Goal: Task Accomplishment & Management: Use online tool/utility

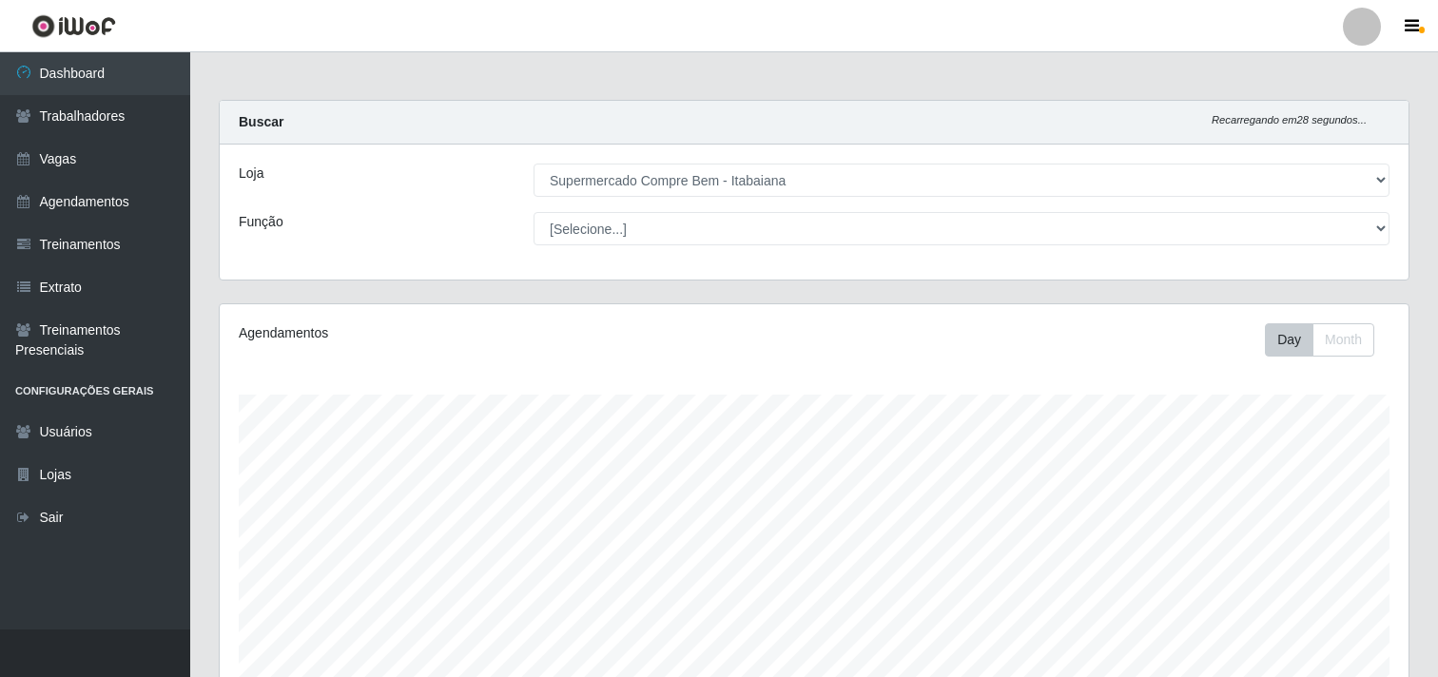
select select "264"
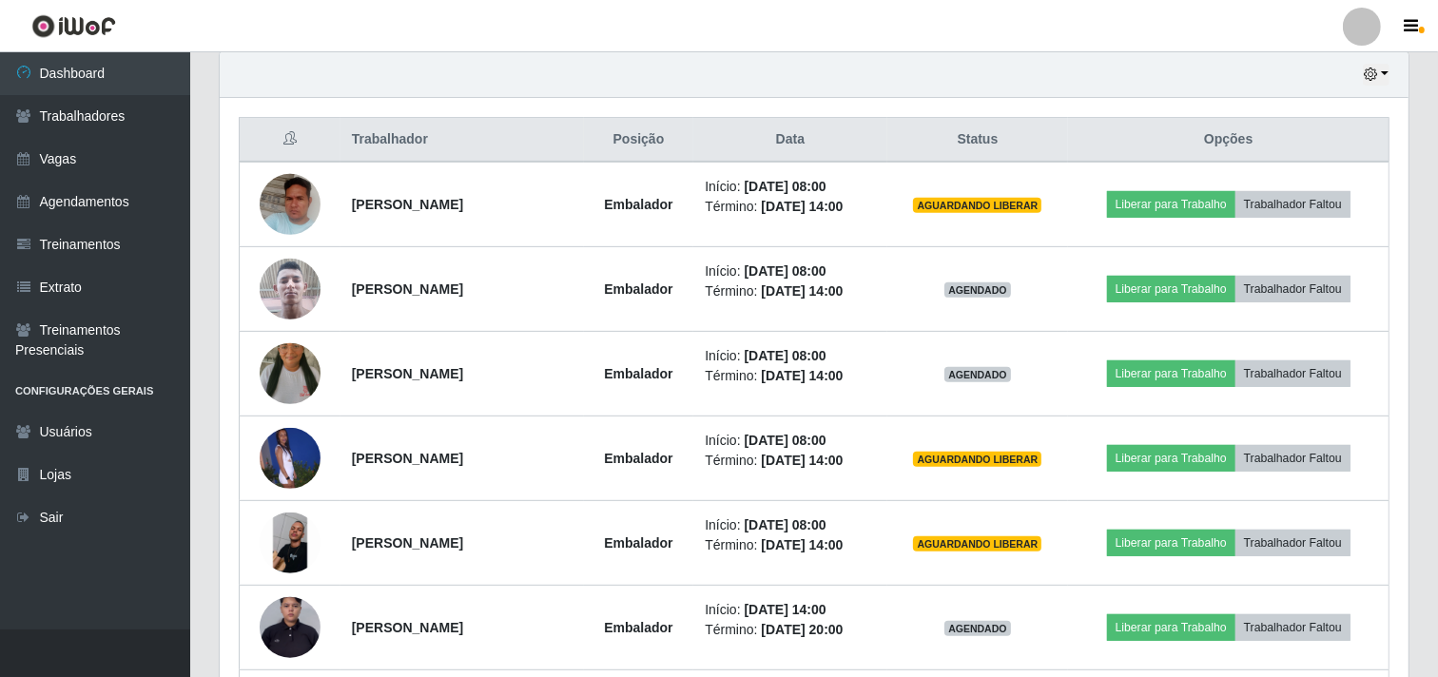
click at [1170, 209] on button "Liberar para Trabalho" at bounding box center [1171, 204] width 128 height 27
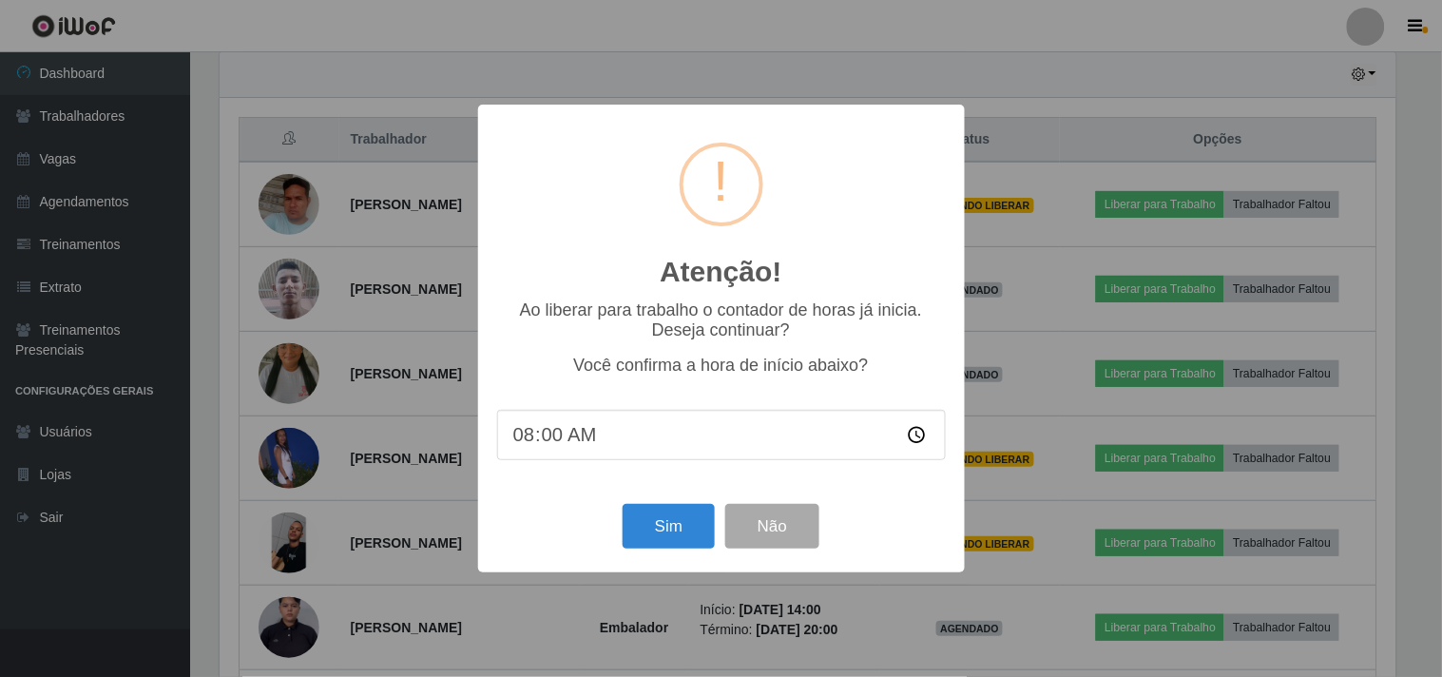
click at [669, 502] on div "Sim Não" at bounding box center [721, 526] width 449 height 54
click at [669, 518] on button "Sim" at bounding box center [669, 526] width 92 height 45
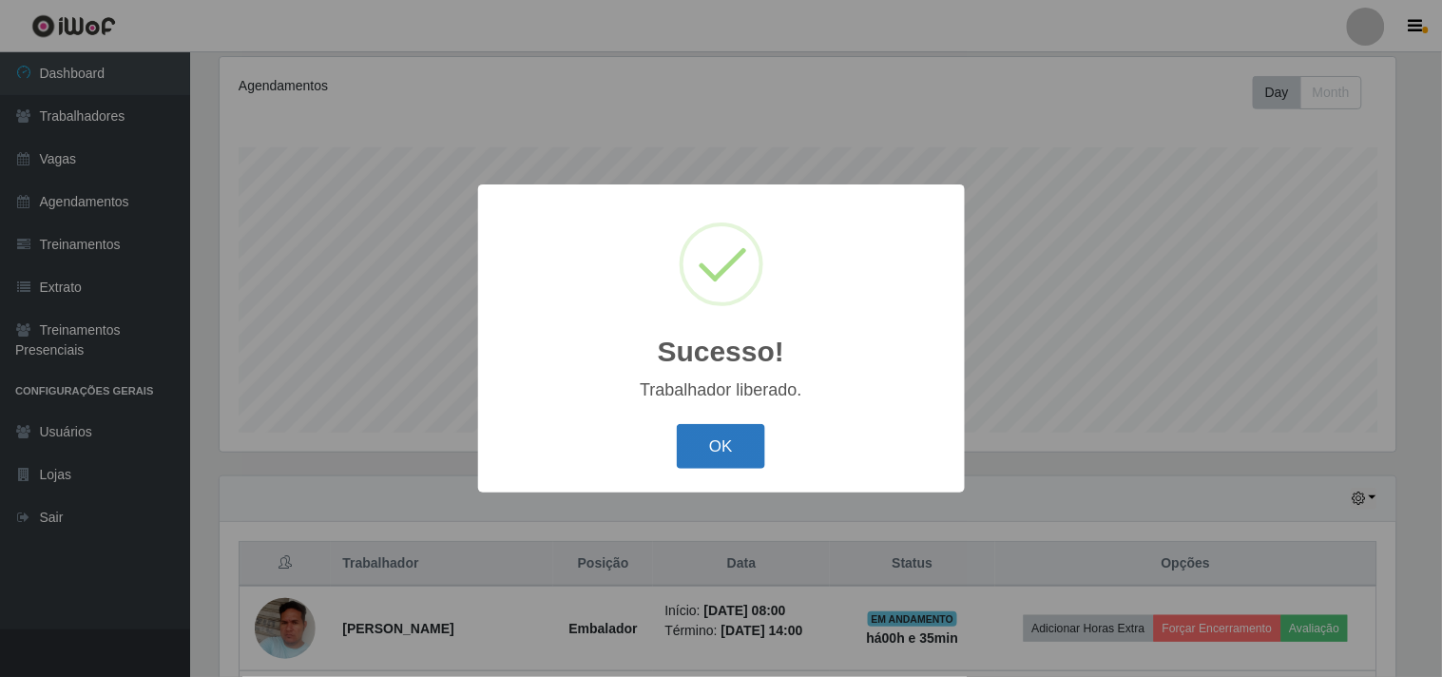
click at [700, 463] on button "OK" at bounding box center [721, 446] width 88 height 45
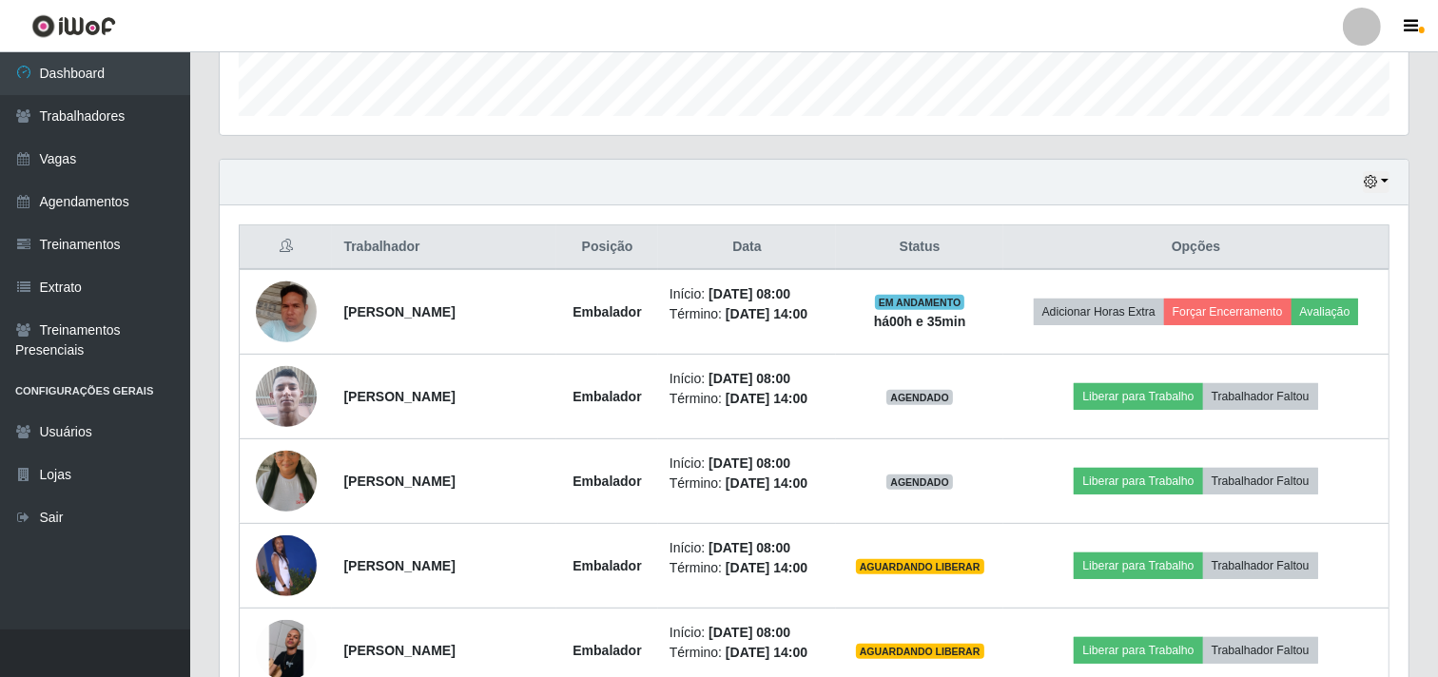
scroll to position [669, 0]
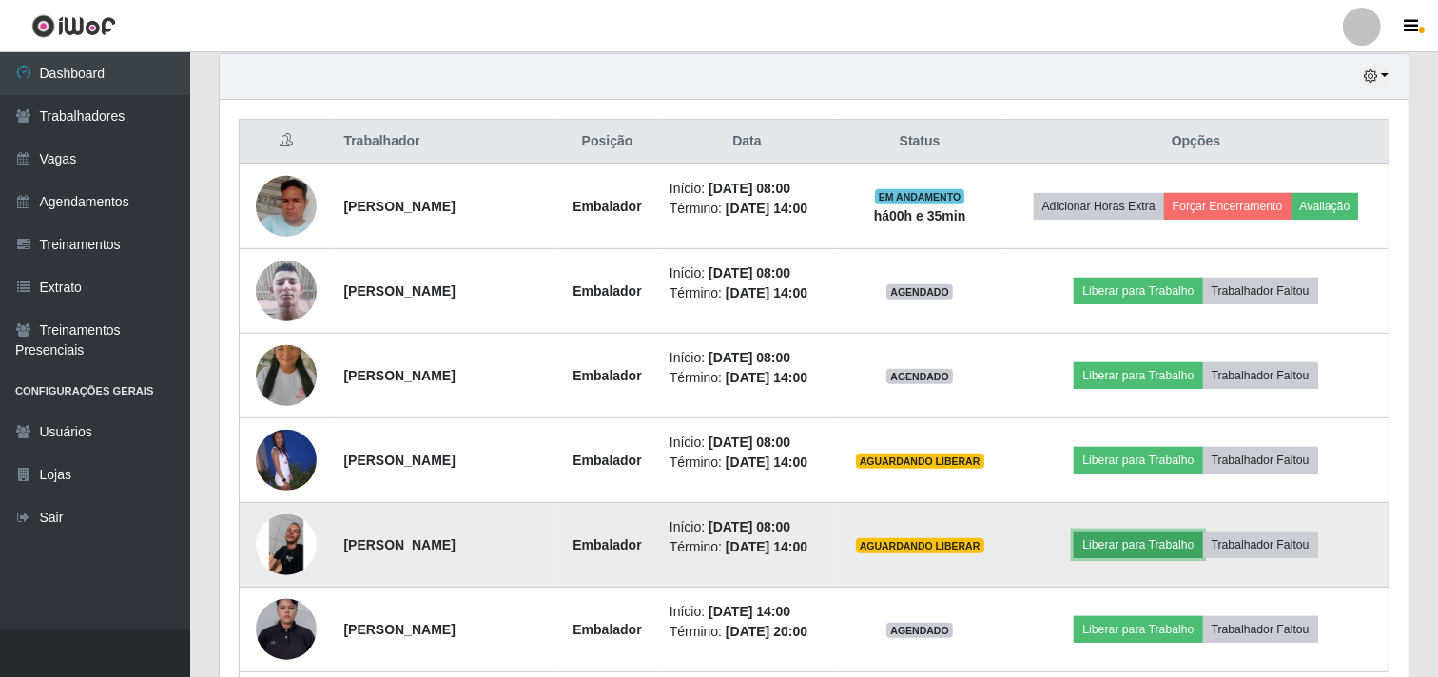
click at [1148, 550] on button "Liberar para Trabalho" at bounding box center [1138, 545] width 128 height 27
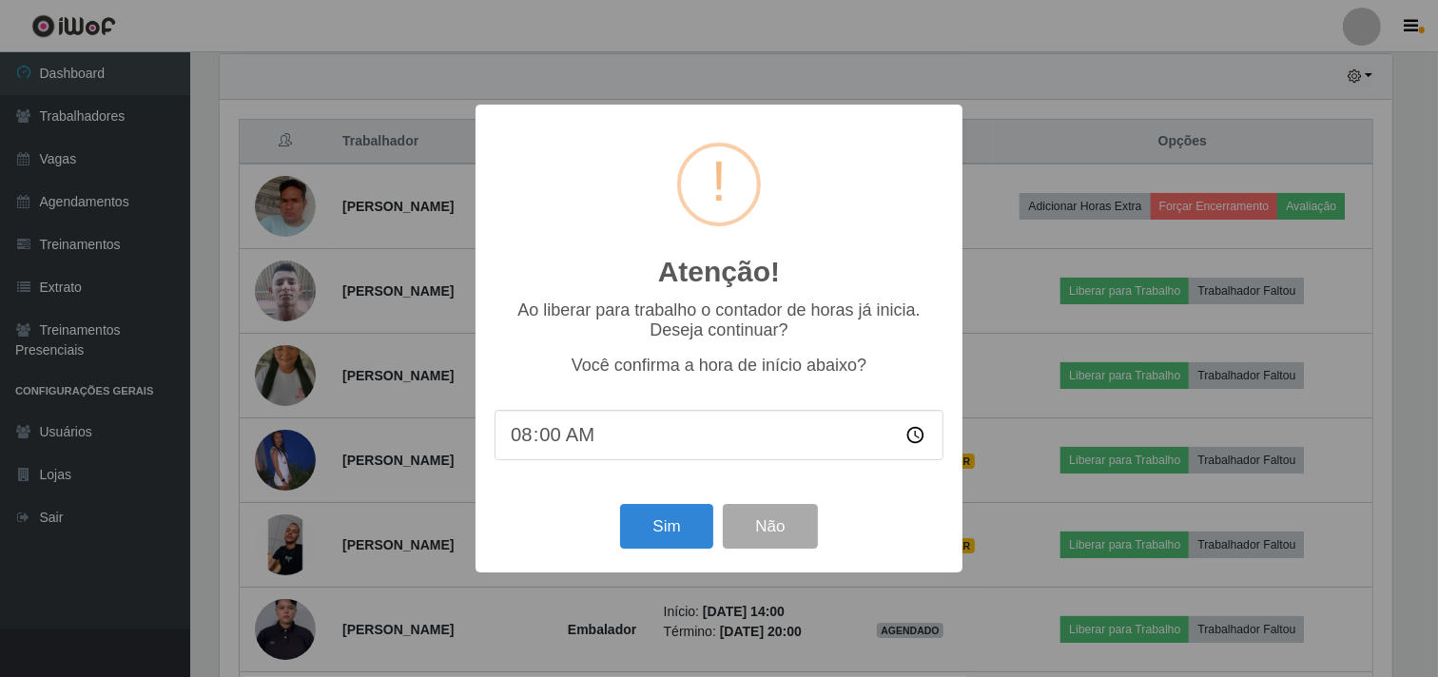
scroll to position [394, 1176]
click at [672, 523] on button "Sim" at bounding box center [669, 526] width 92 height 45
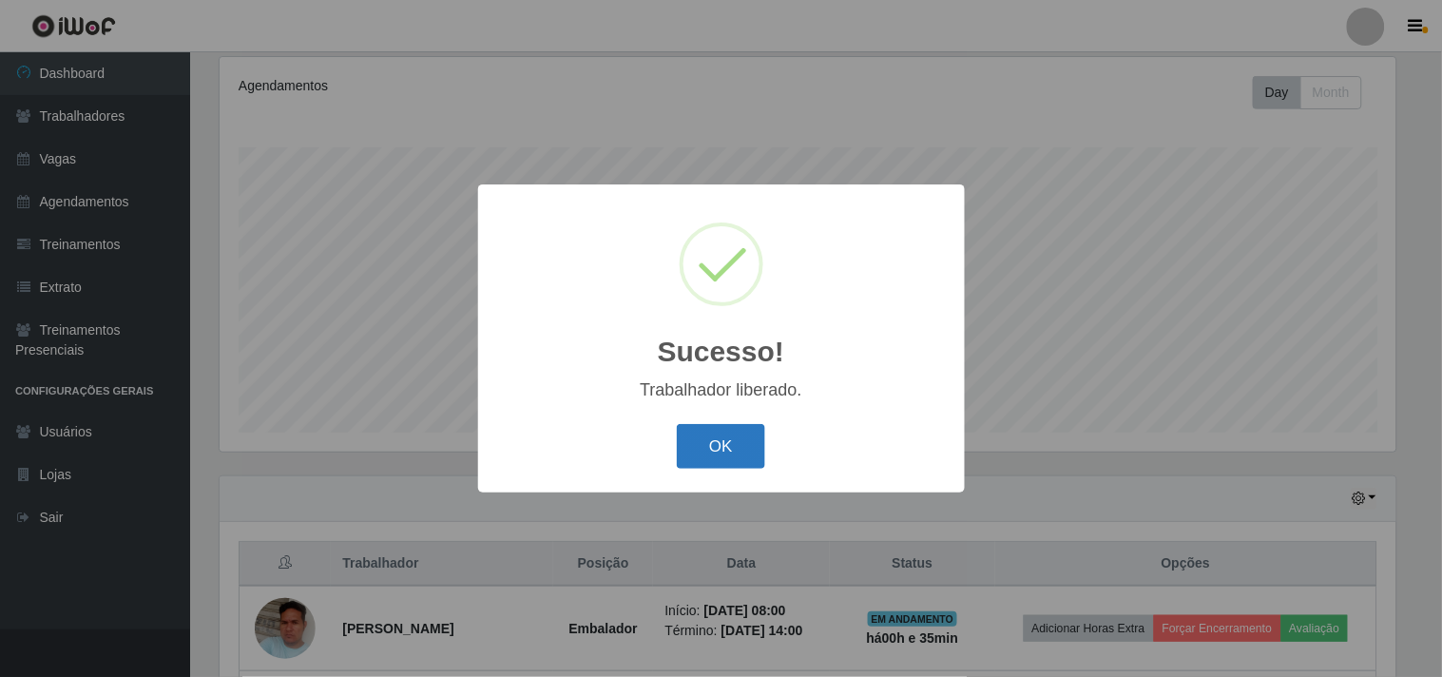
click at [728, 459] on button "OK" at bounding box center [721, 446] width 88 height 45
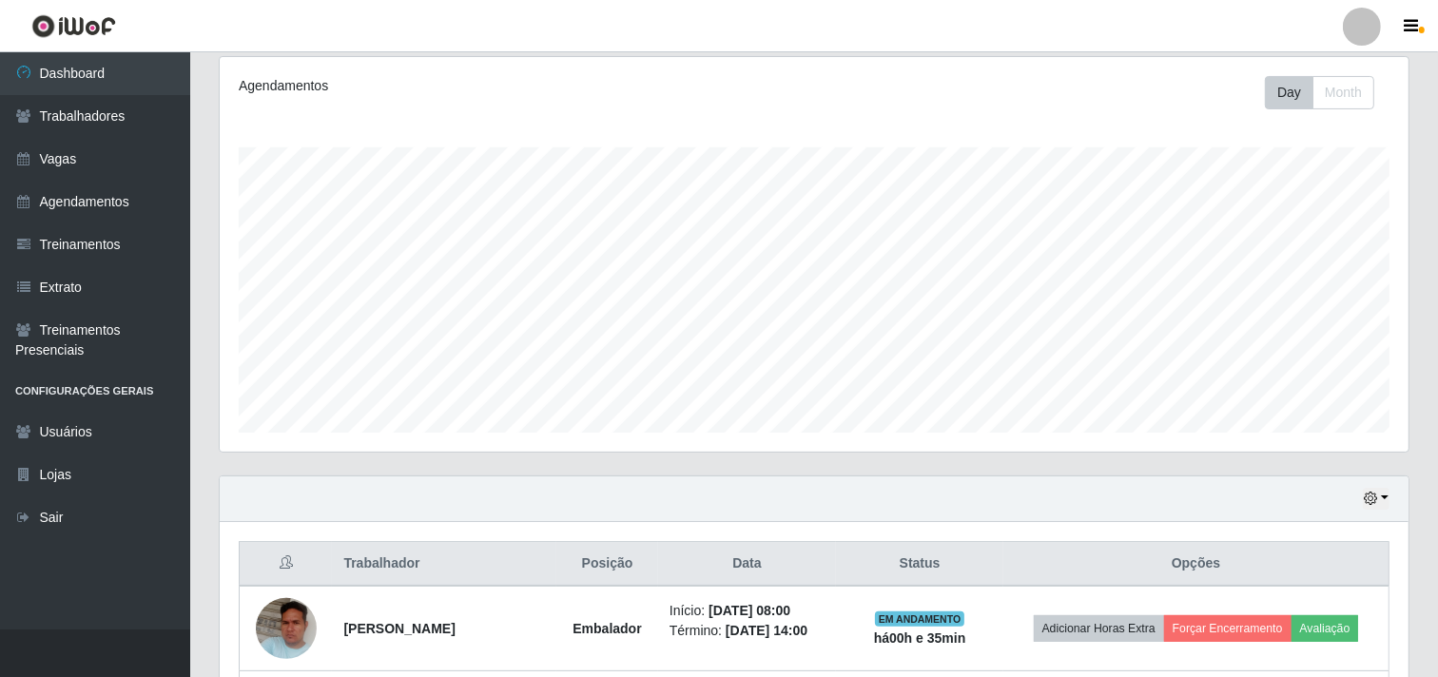
scroll to position [564, 0]
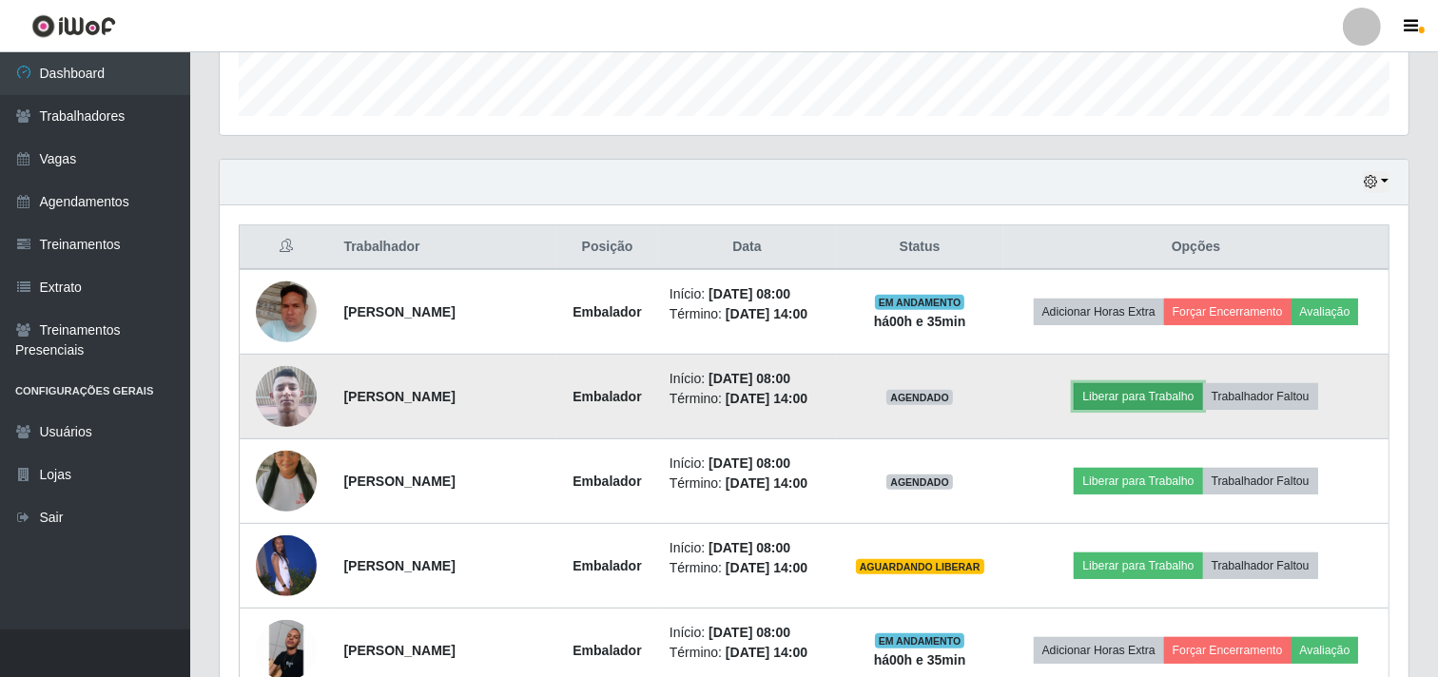
click at [1124, 394] on button "Liberar para Trabalho" at bounding box center [1138, 396] width 128 height 27
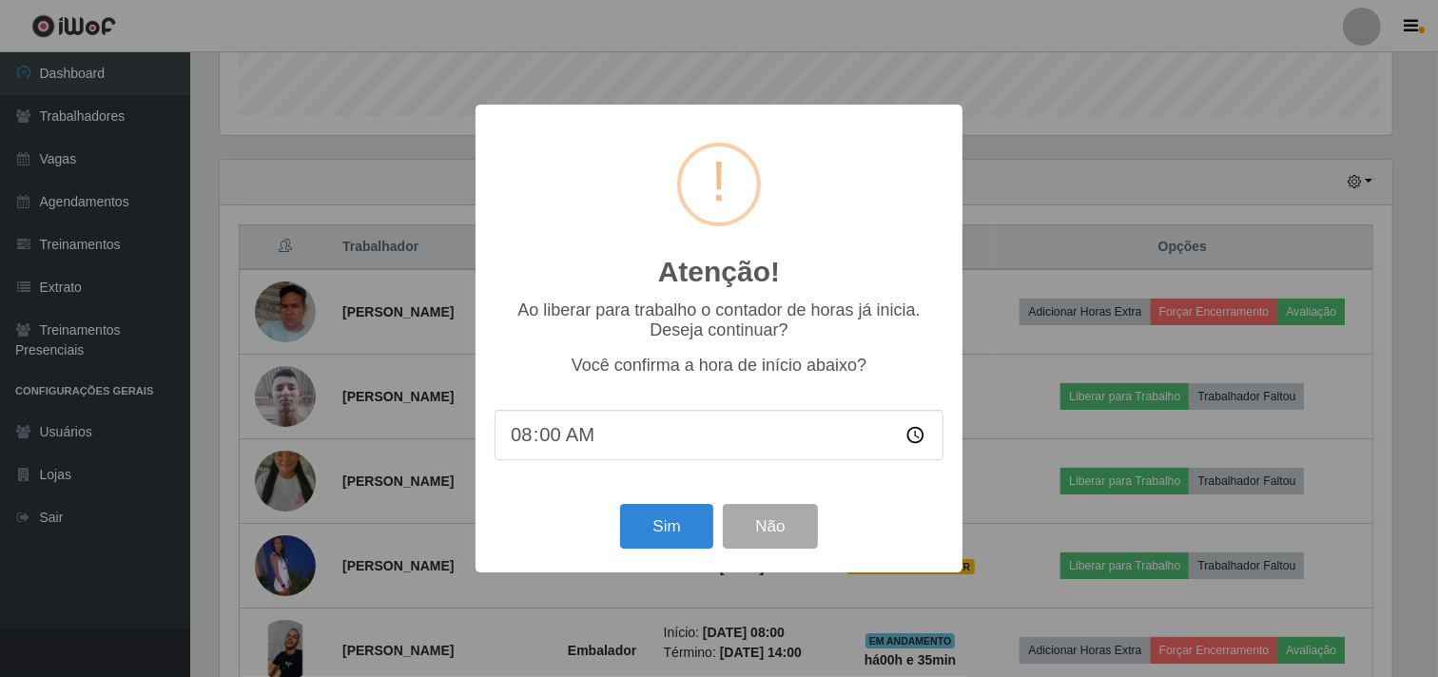
scroll to position [394, 1176]
click at [658, 548] on button "Sim" at bounding box center [669, 526] width 92 height 45
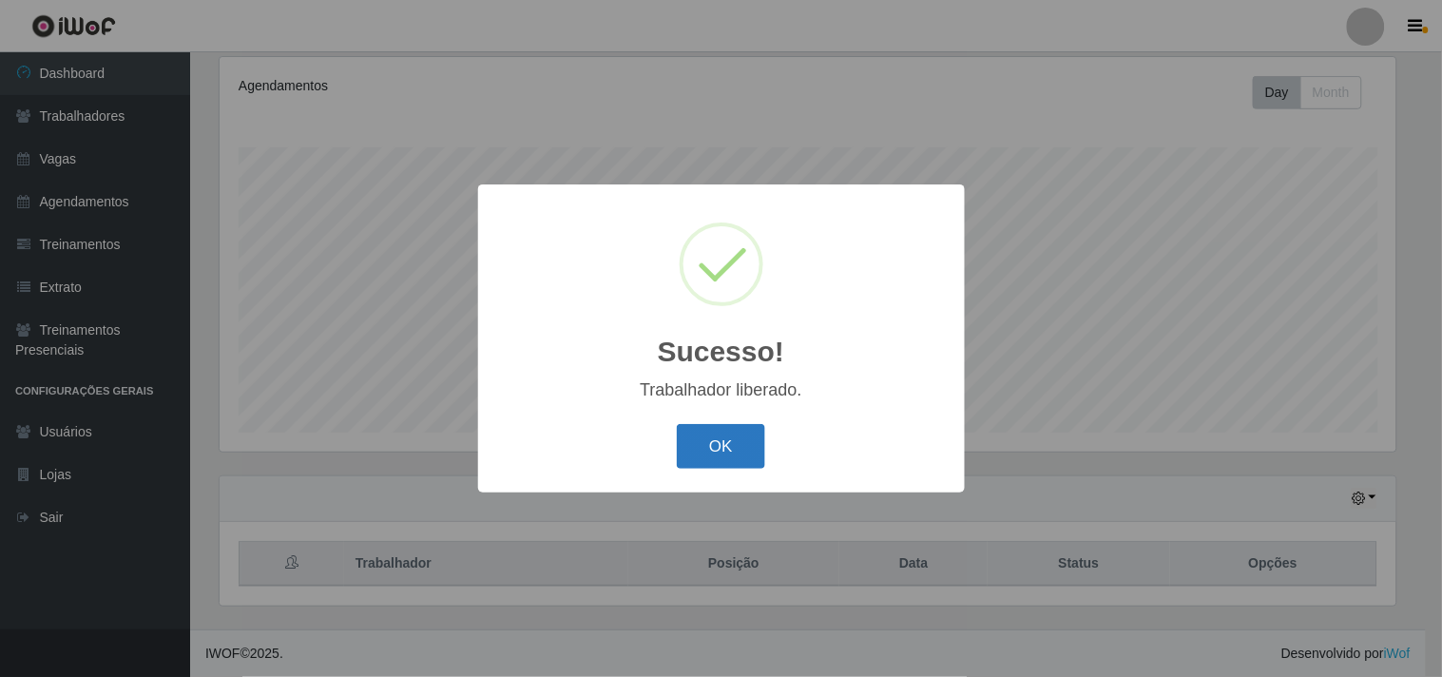
click at [723, 441] on button "OK" at bounding box center [721, 446] width 88 height 45
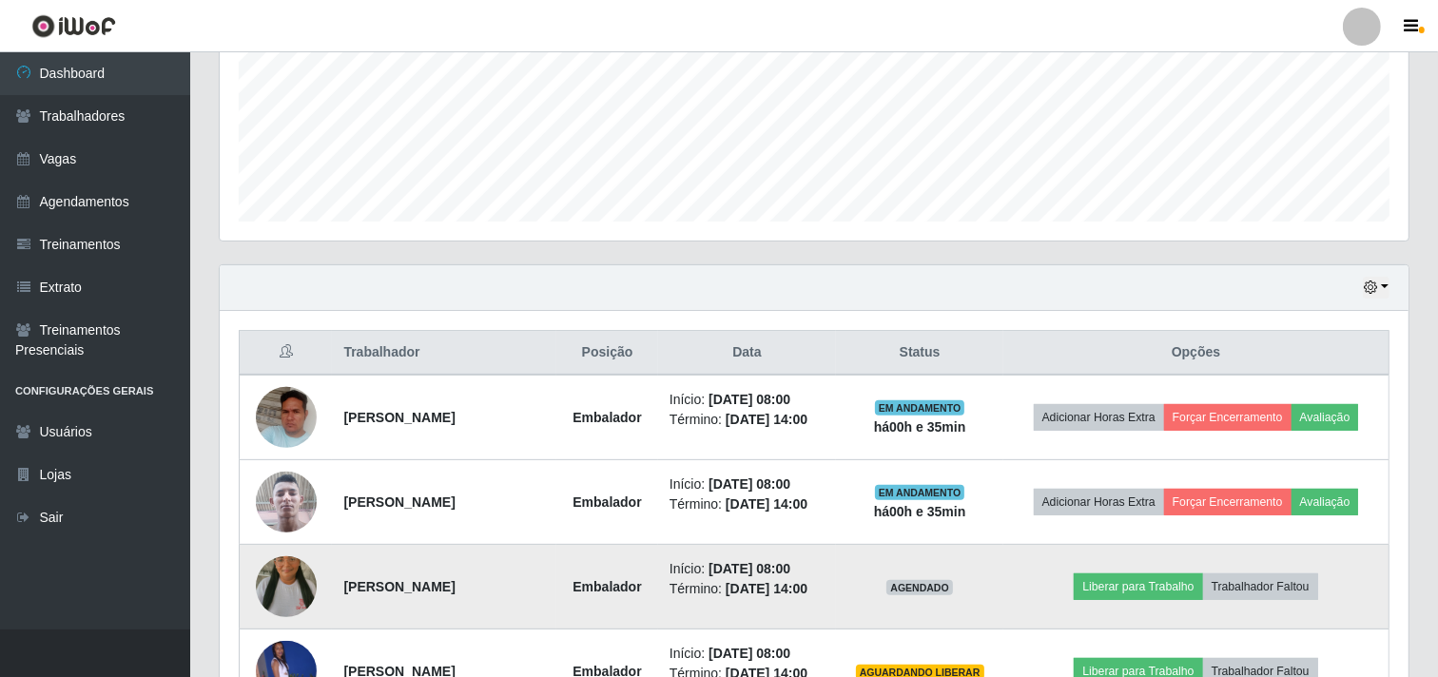
scroll to position [0, 0]
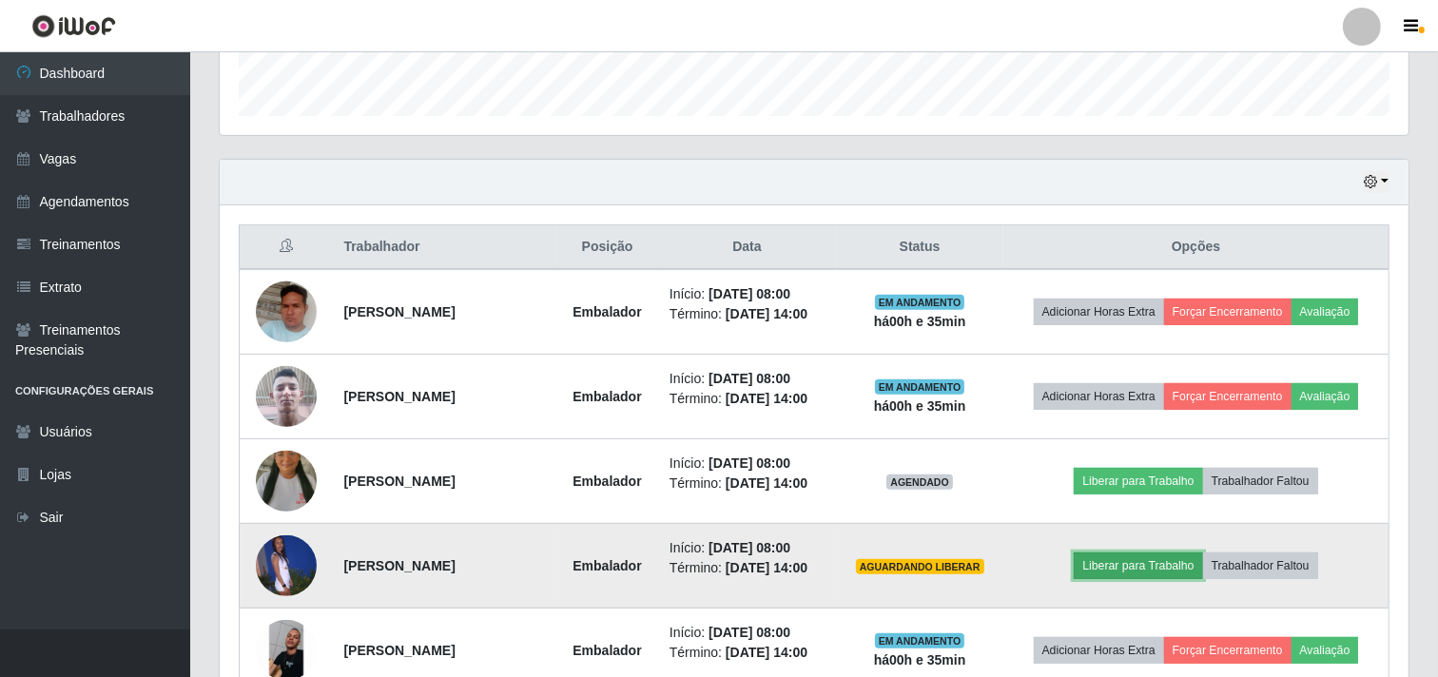
click at [1152, 574] on button "Liberar para Trabalho" at bounding box center [1138, 565] width 128 height 27
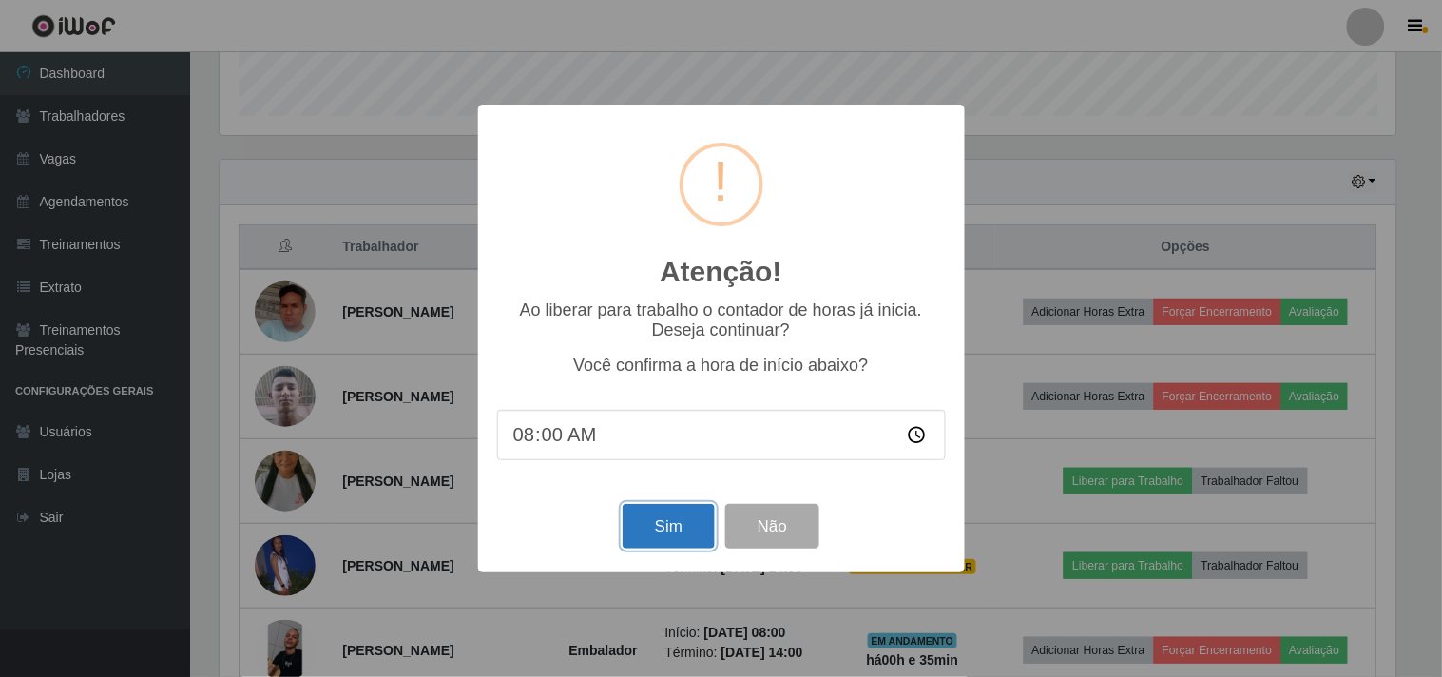
click at [648, 527] on button "Sim" at bounding box center [669, 526] width 92 height 45
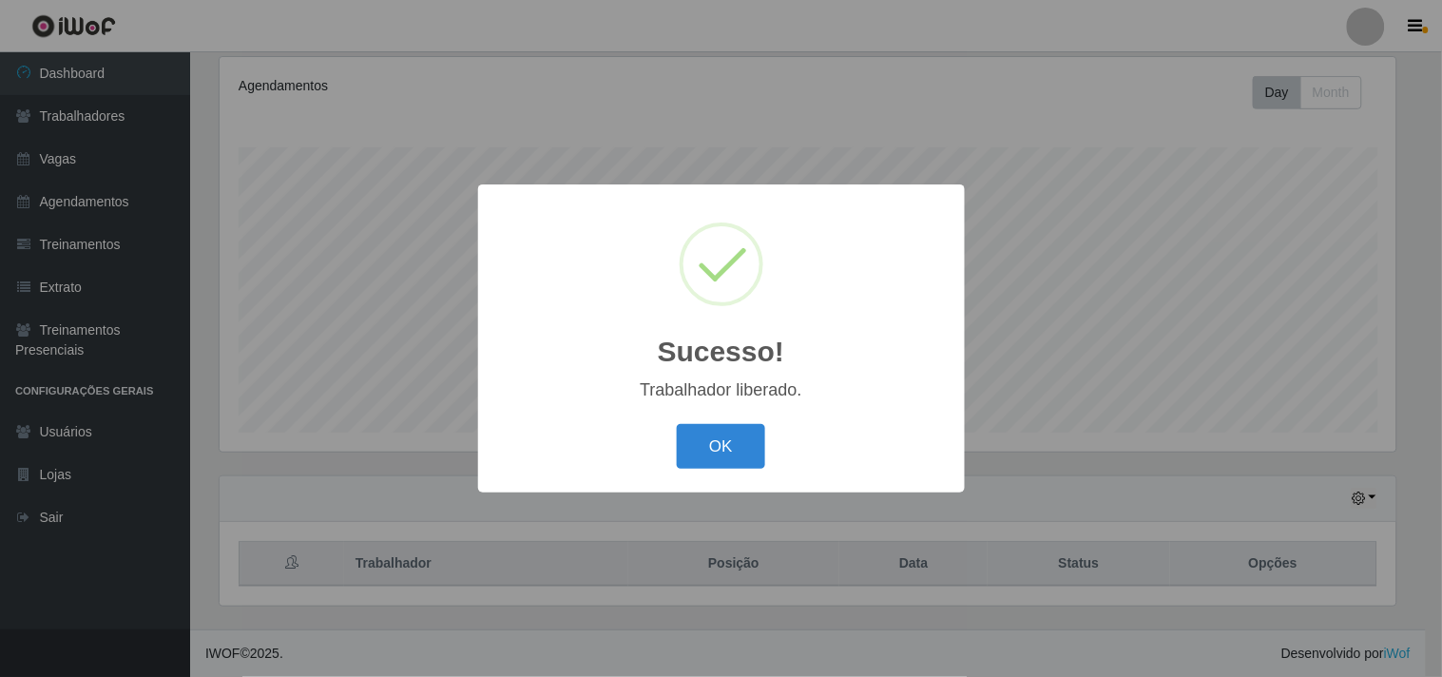
click at [754, 449] on button "OK" at bounding box center [721, 446] width 88 height 45
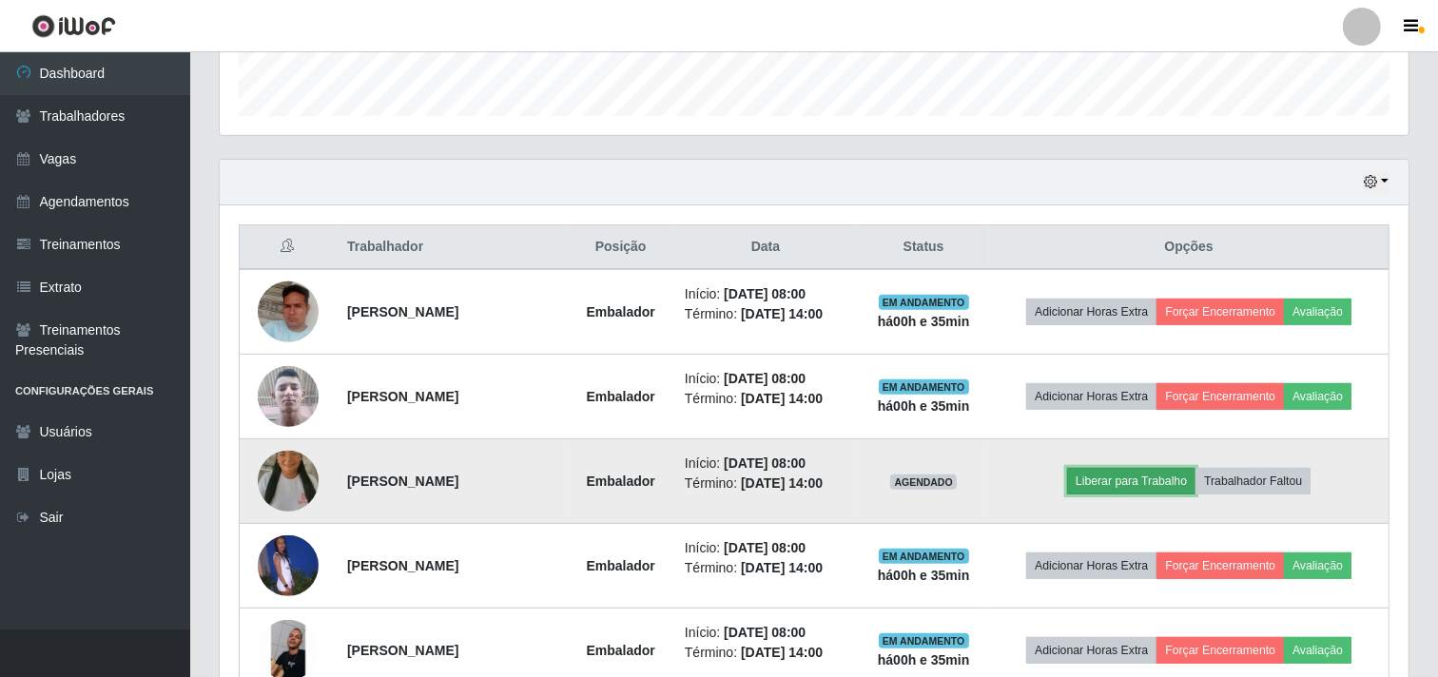
click at [1130, 479] on button "Liberar para Trabalho" at bounding box center [1131, 481] width 128 height 27
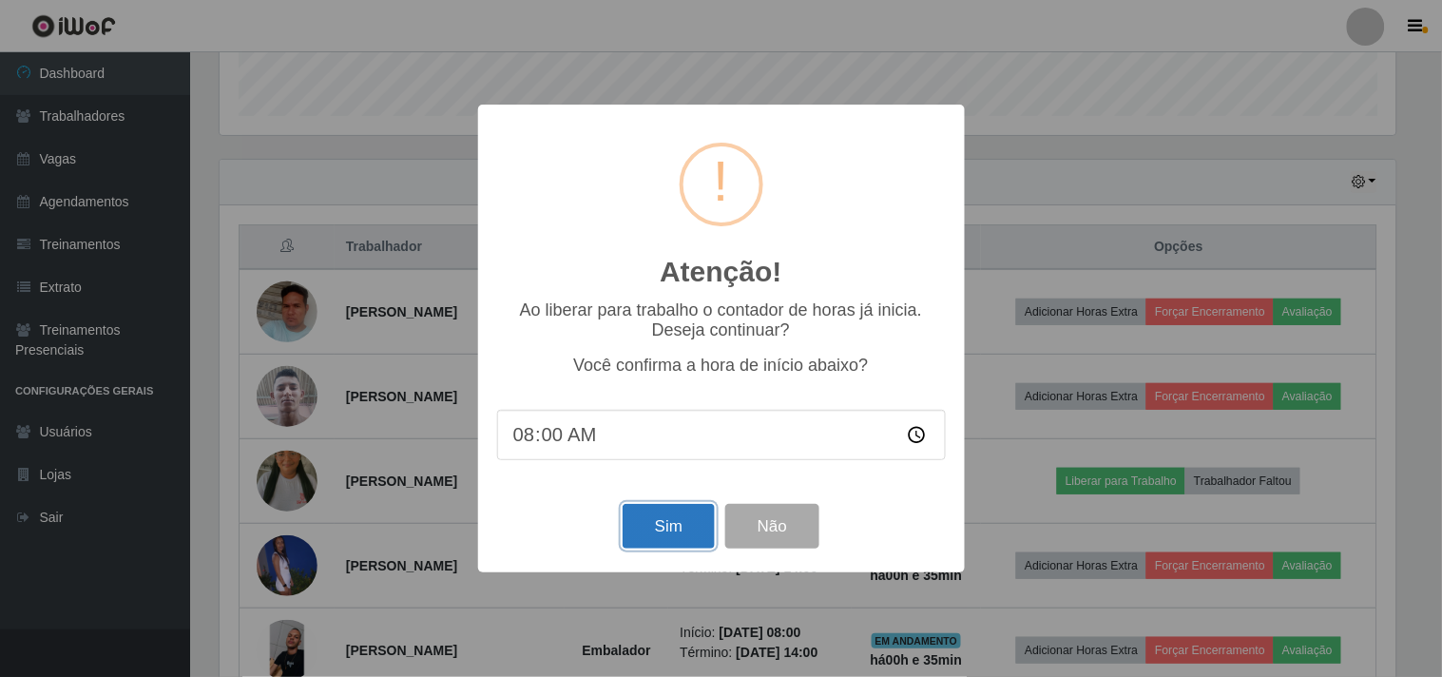
click at [672, 536] on button "Sim" at bounding box center [669, 526] width 92 height 45
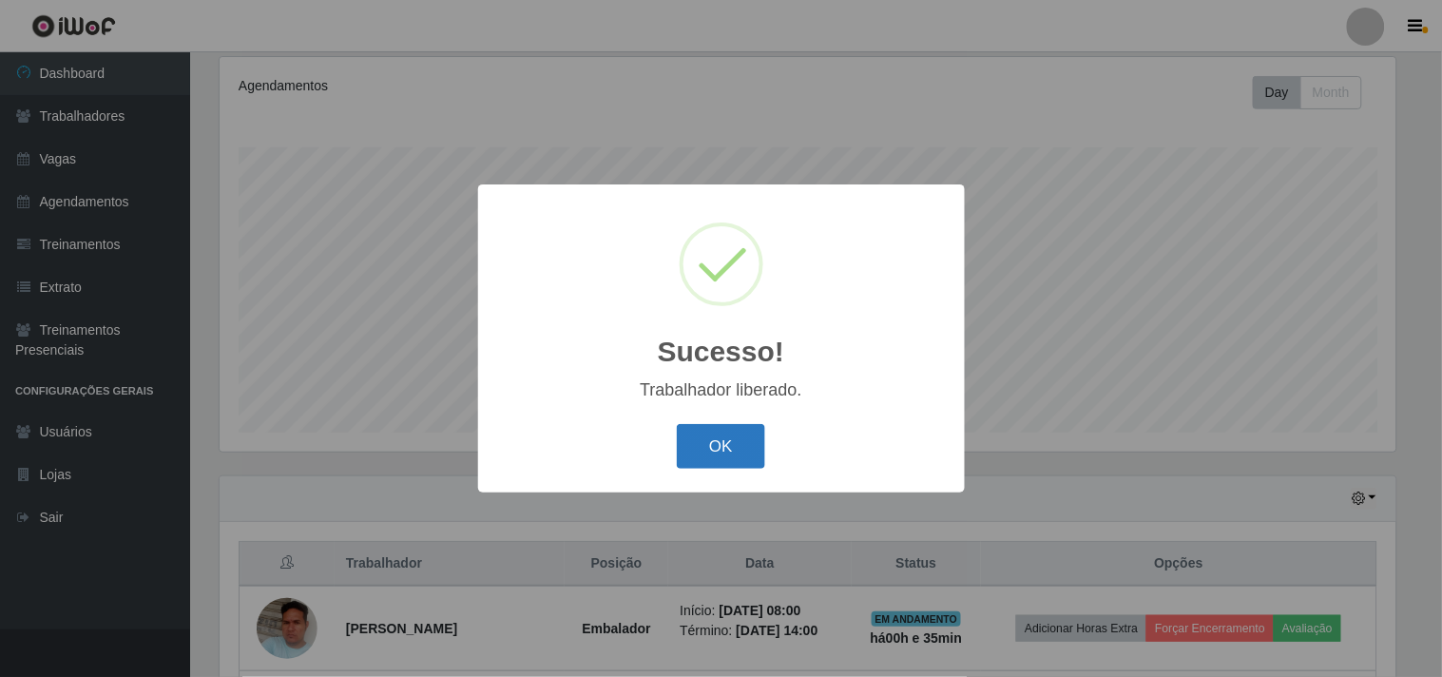
click at [706, 434] on button "OK" at bounding box center [721, 446] width 88 height 45
